Goal: Find contact information: Find contact information

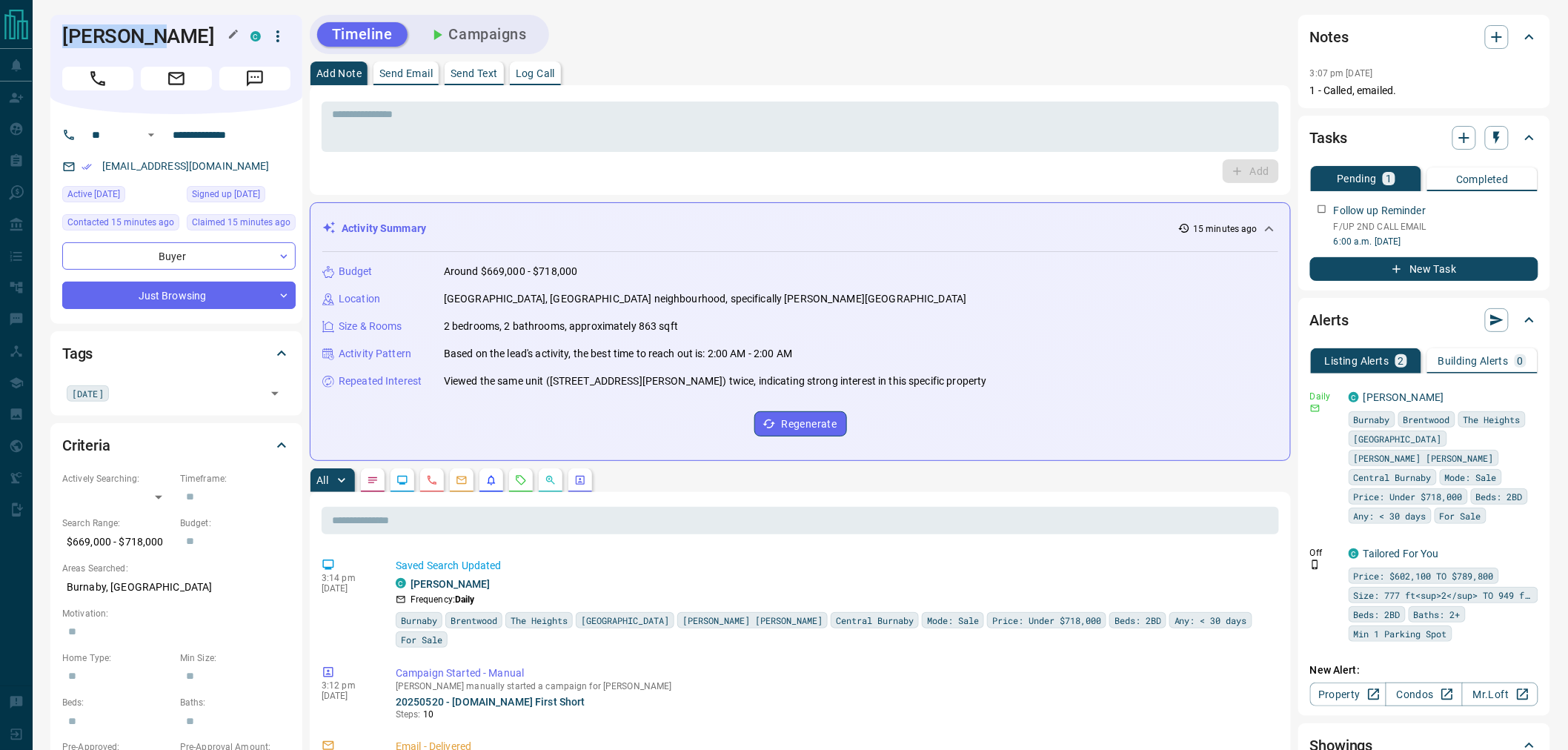
drag, startPoint x: 149, startPoint y: 37, endPoint x: 63, endPoint y: 37, distance: 86.0
click at [63, 37] on h1 "[PERSON_NAME]" at bounding box center [145, 36] width 166 height 23
copy h1 "[PERSON_NAME]"
drag, startPoint x: 218, startPoint y: 166, endPoint x: 101, endPoint y: 167, distance: 117.0
click at [101, 167] on div "[EMAIL_ADDRESS][DOMAIN_NAME]" at bounding box center [179, 165] width 233 height 24
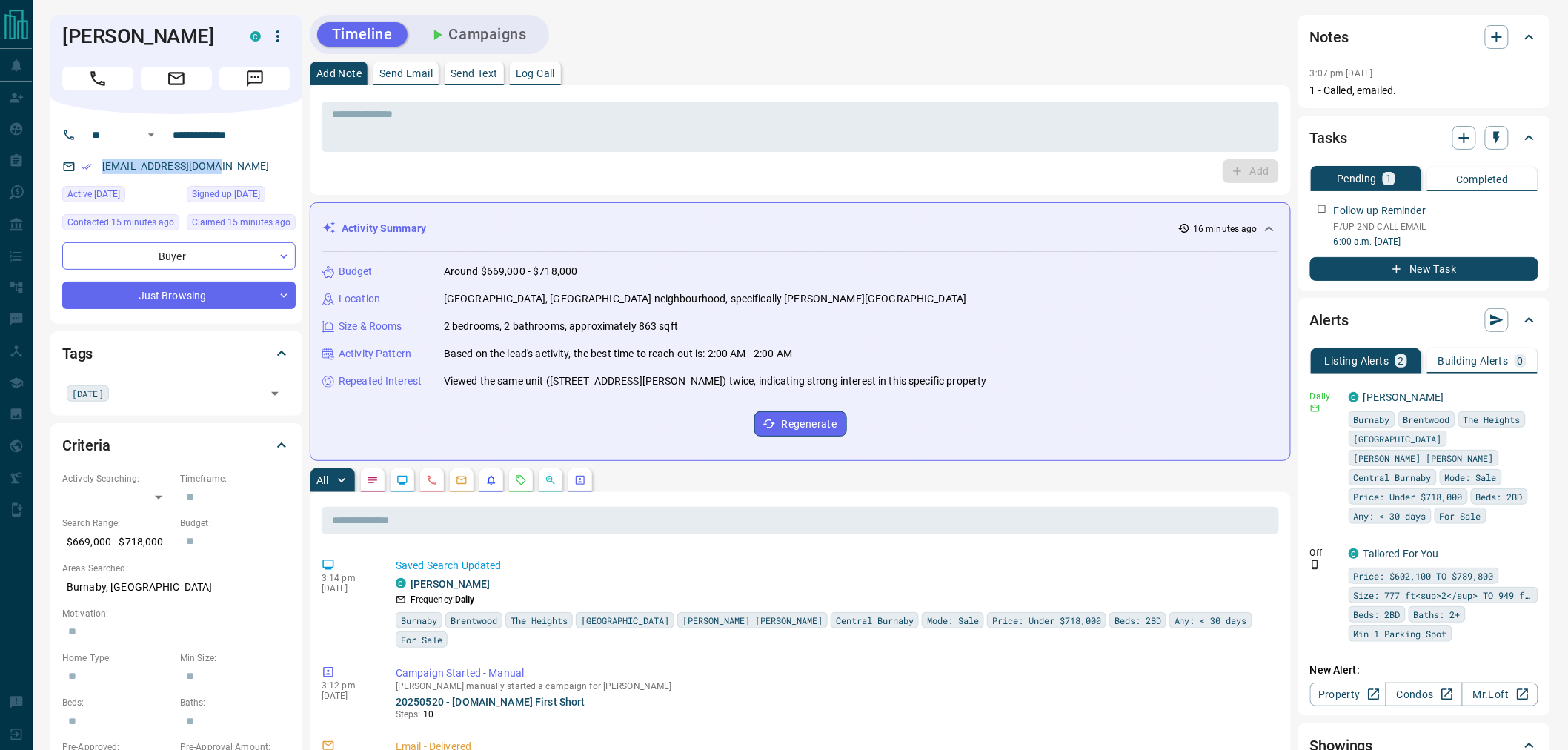
copy link "[EMAIL_ADDRESS][DOMAIN_NAME]"
drag, startPoint x: 257, startPoint y: 134, endPoint x: 160, endPoint y: 138, distance: 97.1
click at [160, 138] on div "**********" at bounding box center [171, 134] width 179 height 23
drag, startPoint x: 102, startPoint y: 540, endPoint x: 55, endPoint y: 542, distance: 47.0
click at [55, 542] on div "Criteria Actively Searching: ​ ​ Timeframe: ​ Search Range: $669,000 - $718,000…" at bounding box center [176, 649] width 252 height 454
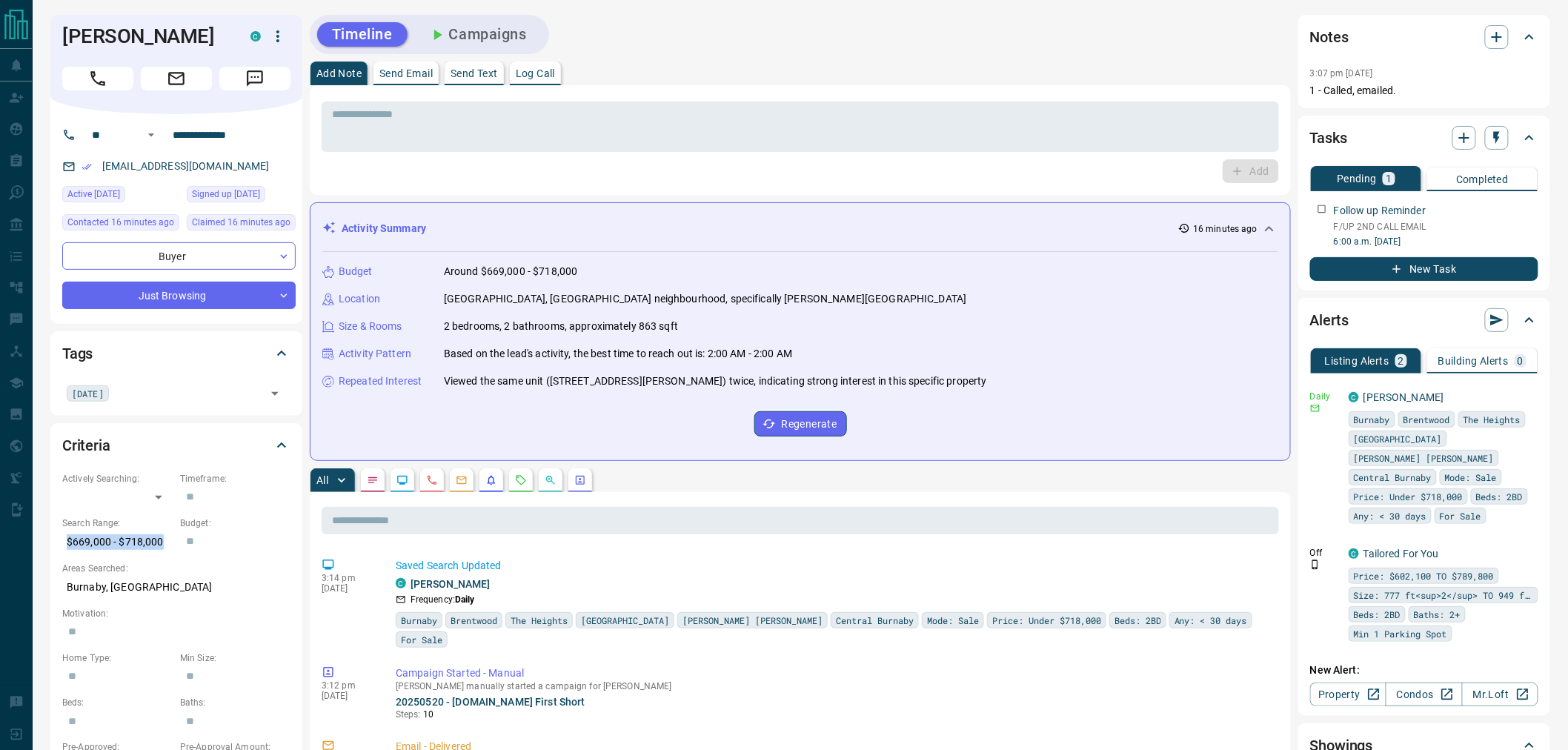
copy p "$669,000 - $718,000"
drag, startPoint x: 128, startPoint y: 586, endPoint x: 63, endPoint y: 587, distance: 65.0
click at [63, 587] on p "Burnaby, [GEOGRAPHIC_DATA]" at bounding box center [176, 586] width 228 height 24
copy p "Burnaby, [GEOGRAPHIC_DATA]"
